Goal: Book appointment/travel/reservation

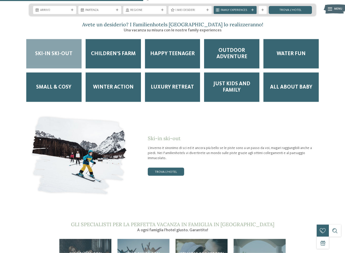
scroll to position [757, 0]
click at [165, 167] on link "trova l’hotel" at bounding box center [166, 171] width 36 height 8
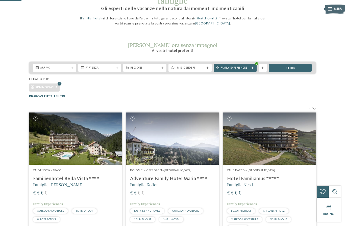
scroll to position [42, 0]
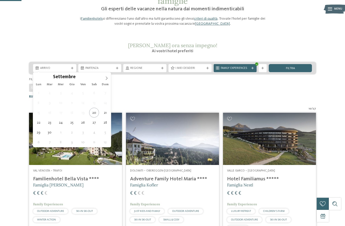
click at [107, 76] on span at bounding box center [106, 77] width 9 height 9
click at [108, 76] on span at bounding box center [106, 77] width 9 height 9
click at [107, 77] on icon at bounding box center [107, 79] width 4 height 4
type div "28.12.2025"
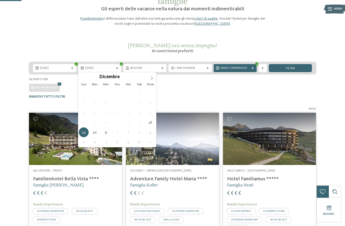
click at [152, 77] on icon at bounding box center [152, 79] width 4 height 4
type input "****"
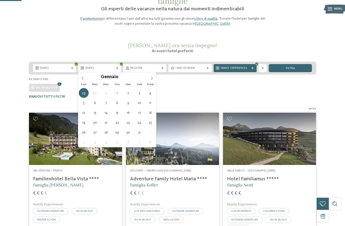
type div "03.01.2026"
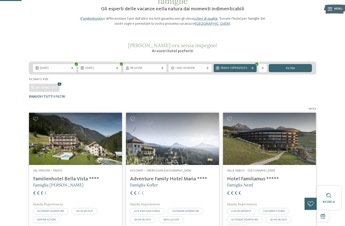
click at [239, 67] on span "Family Experiences" at bounding box center [235, 68] width 29 height 4
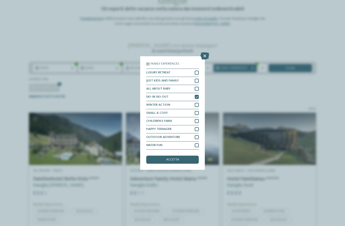
click at [197, 101] on div "WINTER ACTION" at bounding box center [172, 105] width 53 height 8
click at [199, 119] on div at bounding box center [197, 121] width 4 height 4
click at [198, 126] on div "HAPPY TEENAGER" at bounding box center [172, 130] width 53 height 8
click at [198, 135] on div at bounding box center [197, 137] width 4 height 4
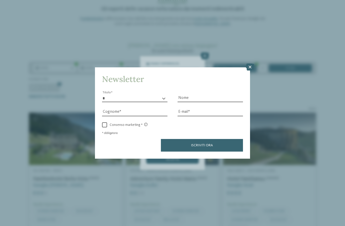
click at [252, 64] on icon at bounding box center [250, 67] width 9 height 7
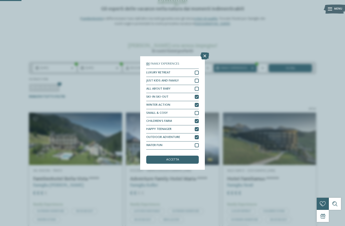
click at [198, 143] on div at bounding box center [197, 145] width 4 height 4
click at [186, 156] on div "accetta" at bounding box center [172, 160] width 53 height 8
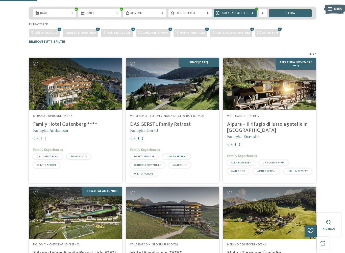
scroll to position [97, 0]
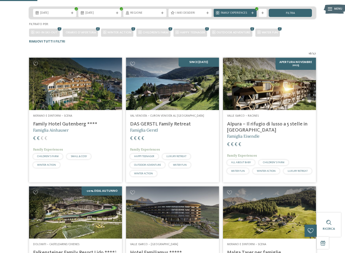
click at [102, 95] on img at bounding box center [75, 84] width 93 height 52
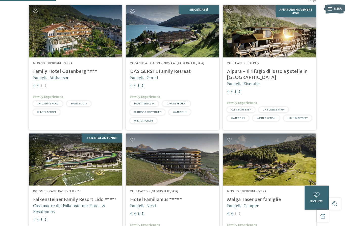
scroll to position [150, 0]
click at [190, 27] on img at bounding box center [172, 31] width 93 height 52
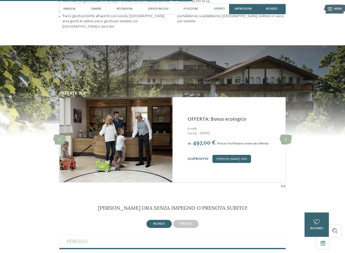
scroll to position [675, 0]
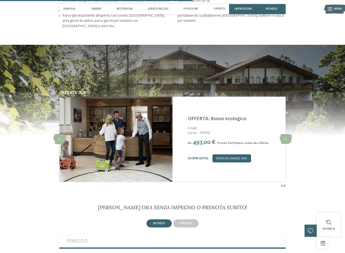
click at [285, 134] on icon at bounding box center [286, 139] width 12 height 10
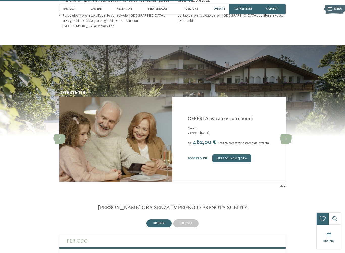
click at [290, 134] on icon at bounding box center [286, 139] width 12 height 10
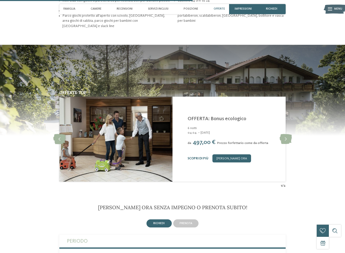
click at [288, 134] on icon at bounding box center [286, 139] width 12 height 10
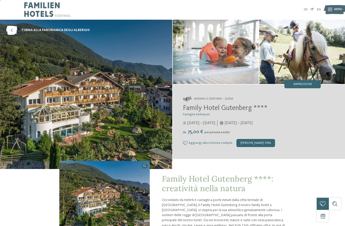
scroll to position [0, 0]
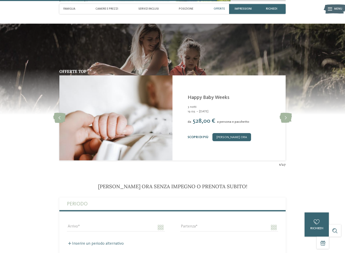
scroll to position [845, 0]
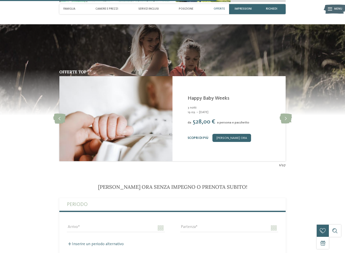
click at [289, 113] on icon at bounding box center [286, 118] width 12 height 10
click at [286, 113] on icon at bounding box center [286, 118] width 12 height 10
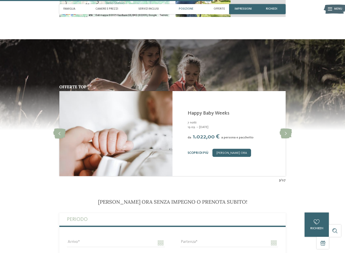
scroll to position [830, 0]
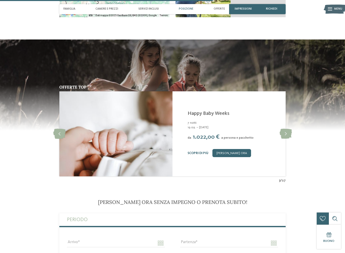
click at [289, 129] on icon at bounding box center [286, 134] width 12 height 10
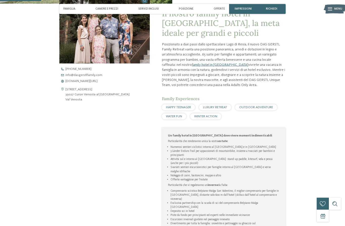
scroll to position [153, 0]
